Goal: Information Seeking & Learning: Find contact information

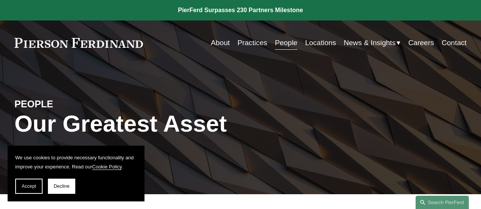
scroll to position [159, 0]
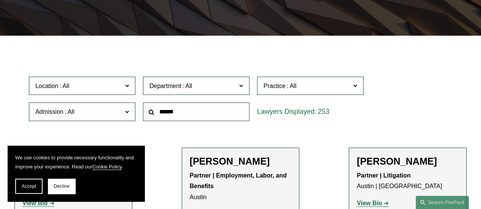
click at [102, 112] on span "Admission" at bounding box center [78, 112] width 87 height 10
click at [30, 188] on span "Accept" at bounding box center [29, 186] width 14 height 5
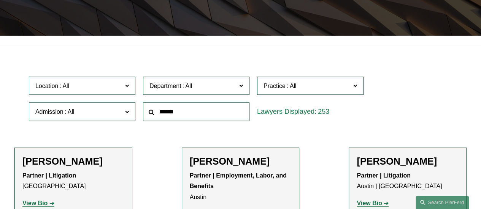
scroll to position [648, 0]
click at [0, 0] on link "[US_STATE]" at bounding box center [0, 0] width 0 height 0
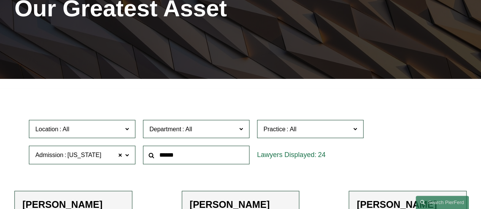
click at [185, 136] on label "Department" at bounding box center [196, 129] width 106 height 19
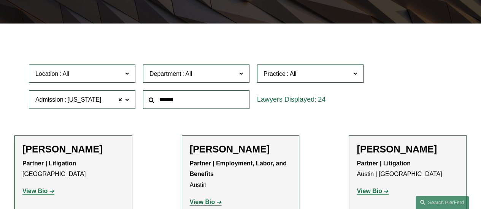
scroll to position [176, 0]
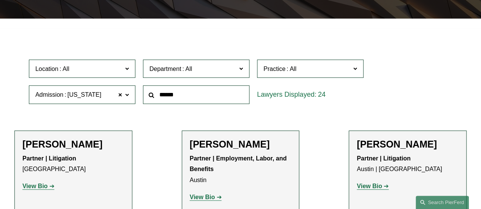
click at [0, 0] on link "Litigation" at bounding box center [0, 0] width 0 height 0
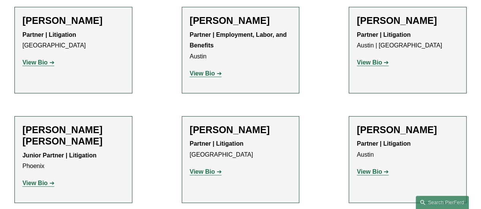
scroll to position [299, 0]
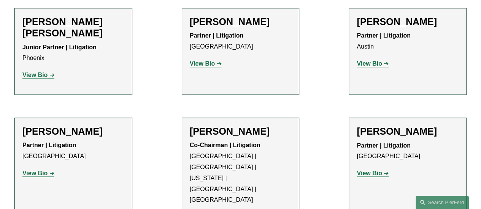
scroll to position [409, 0]
click at [44, 168] on p "View Bio" at bounding box center [73, 173] width 102 height 11
click at [40, 170] on strong "View Bio" at bounding box center [34, 173] width 25 height 6
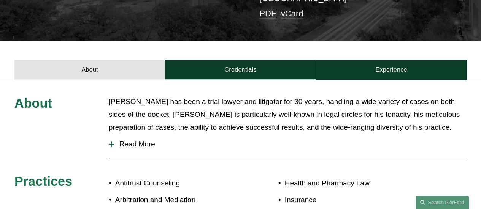
scroll to position [218, 0]
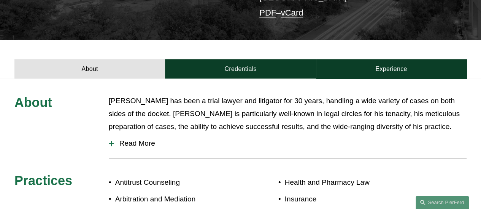
click at [141, 139] on span "Read More" at bounding box center [290, 143] width 352 height 8
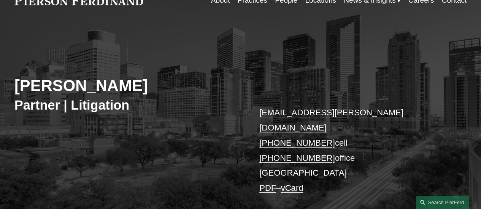
scroll to position [42, 0]
